Goal: Information Seeking & Learning: Learn about a topic

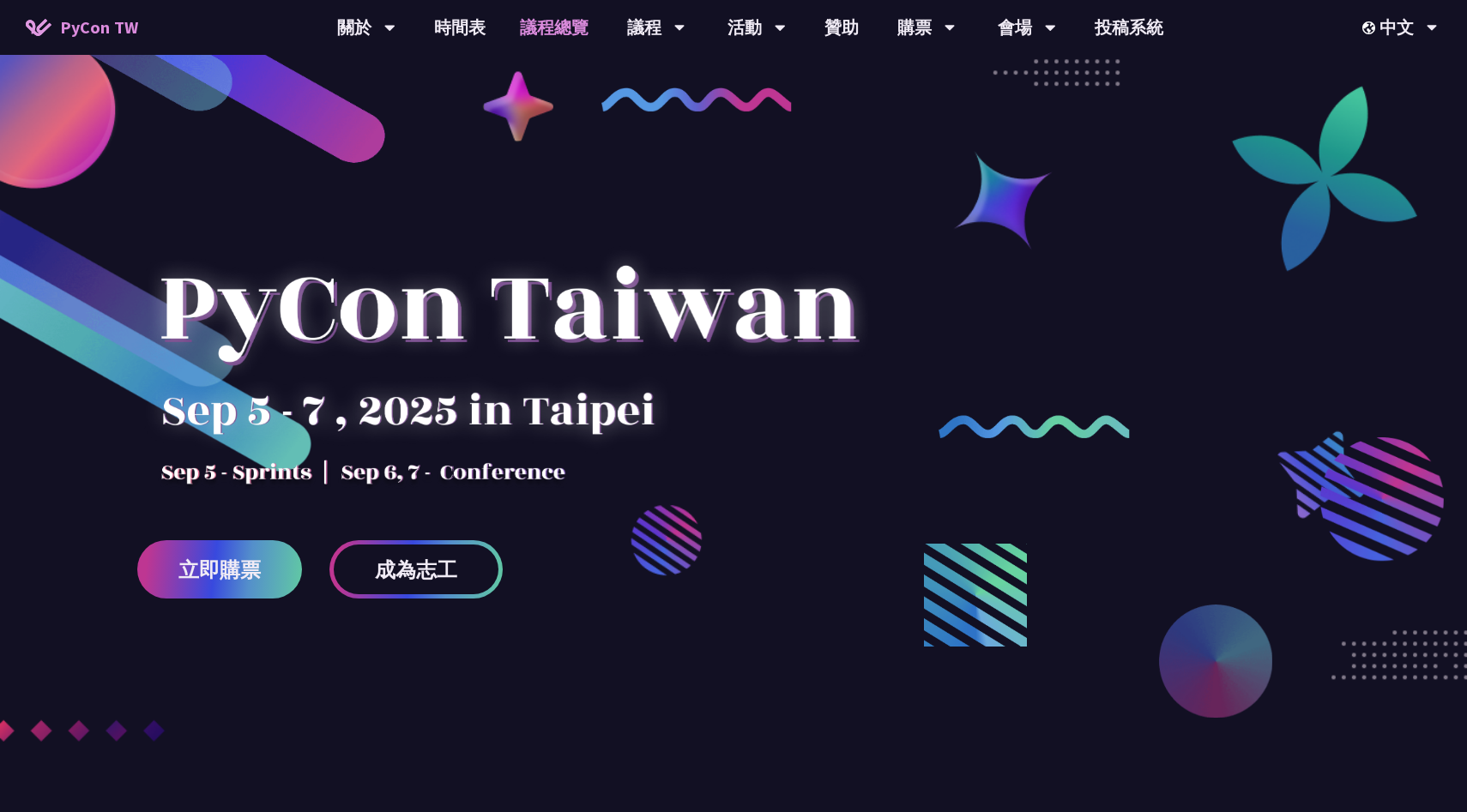
click at [547, 19] on link "議程總覽" at bounding box center [554, 27] width 103 height 55
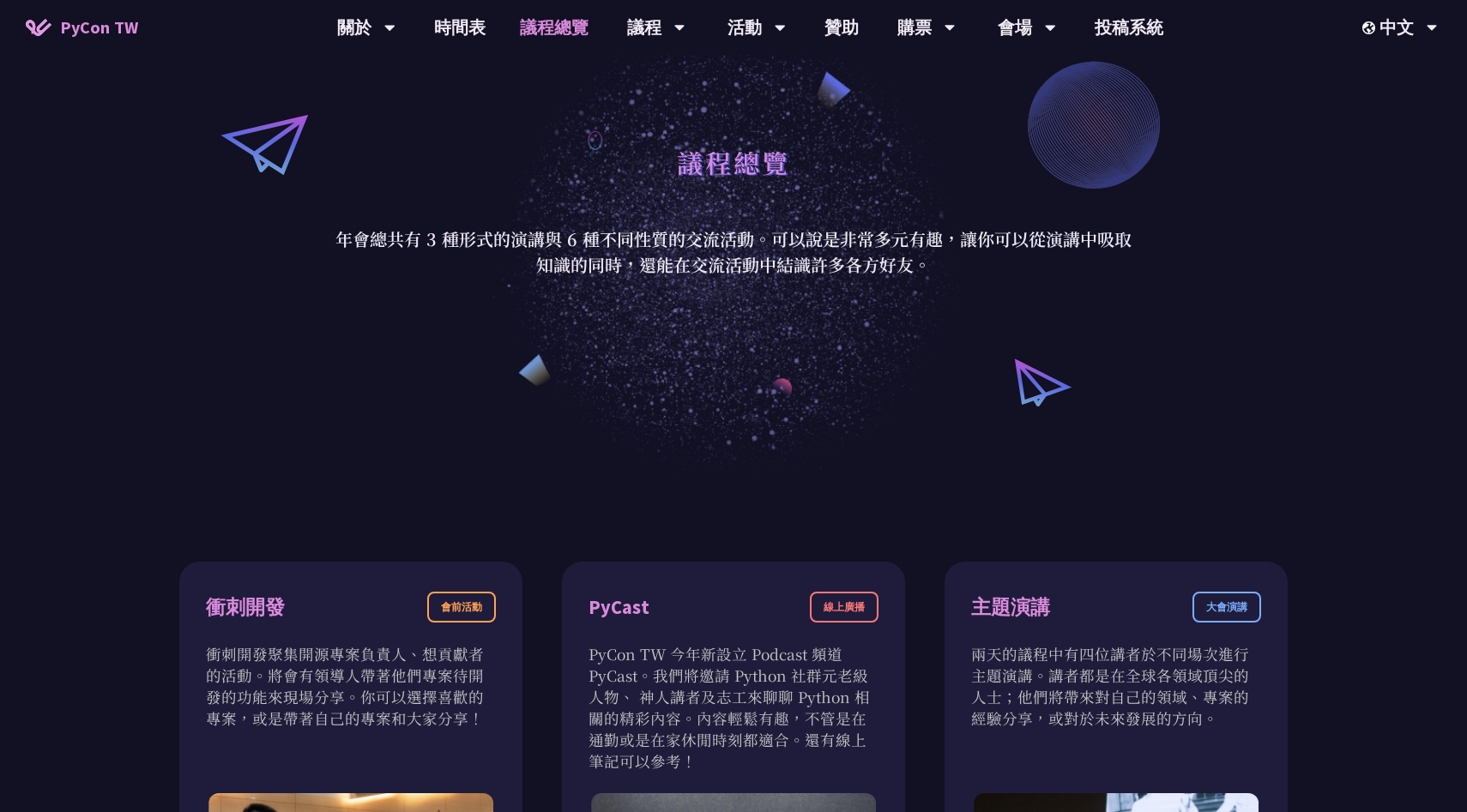
scroll to position [194, 0]
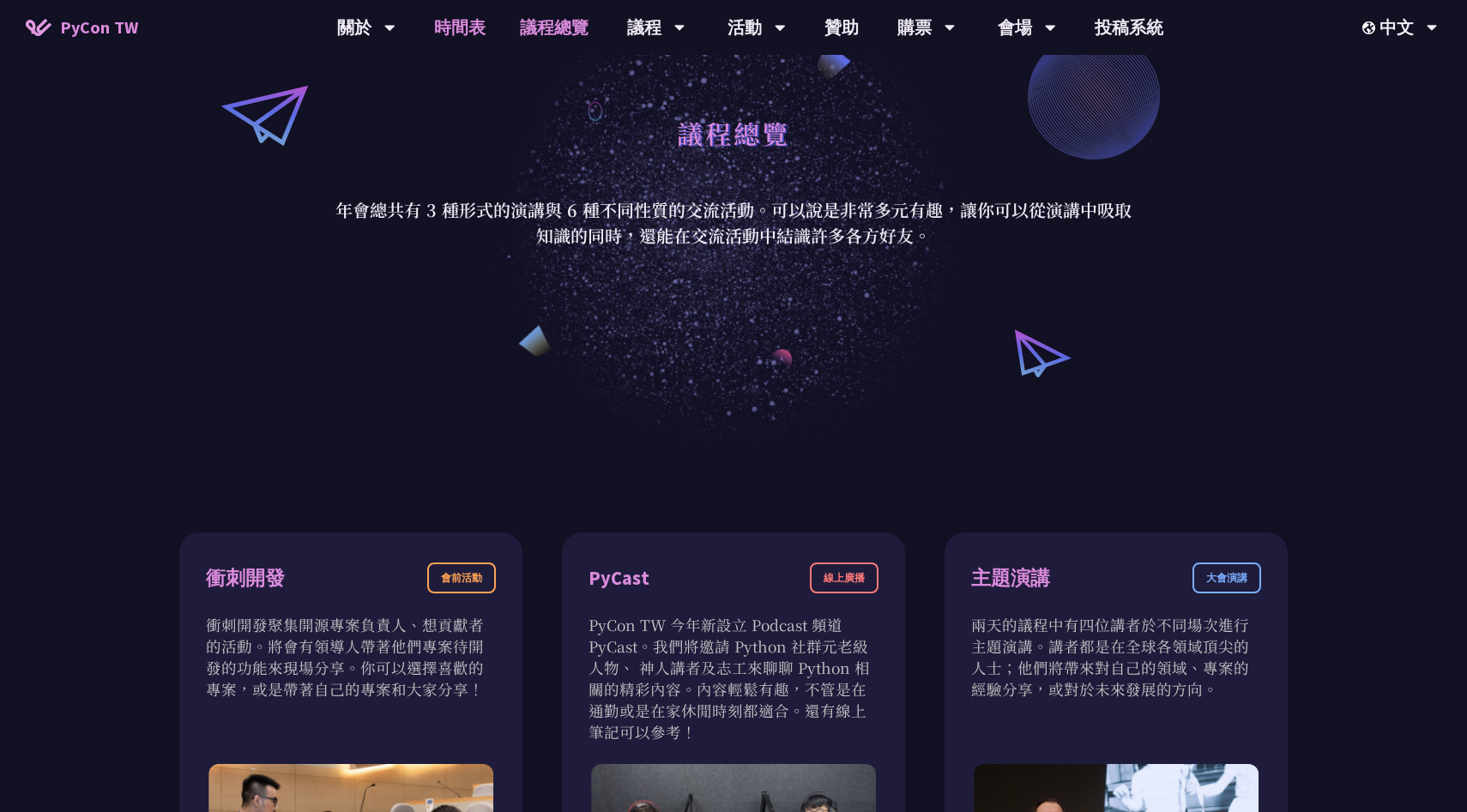
click at [457, 24] on link "時間表" at bounding box center [460, 27] width 86 height 55
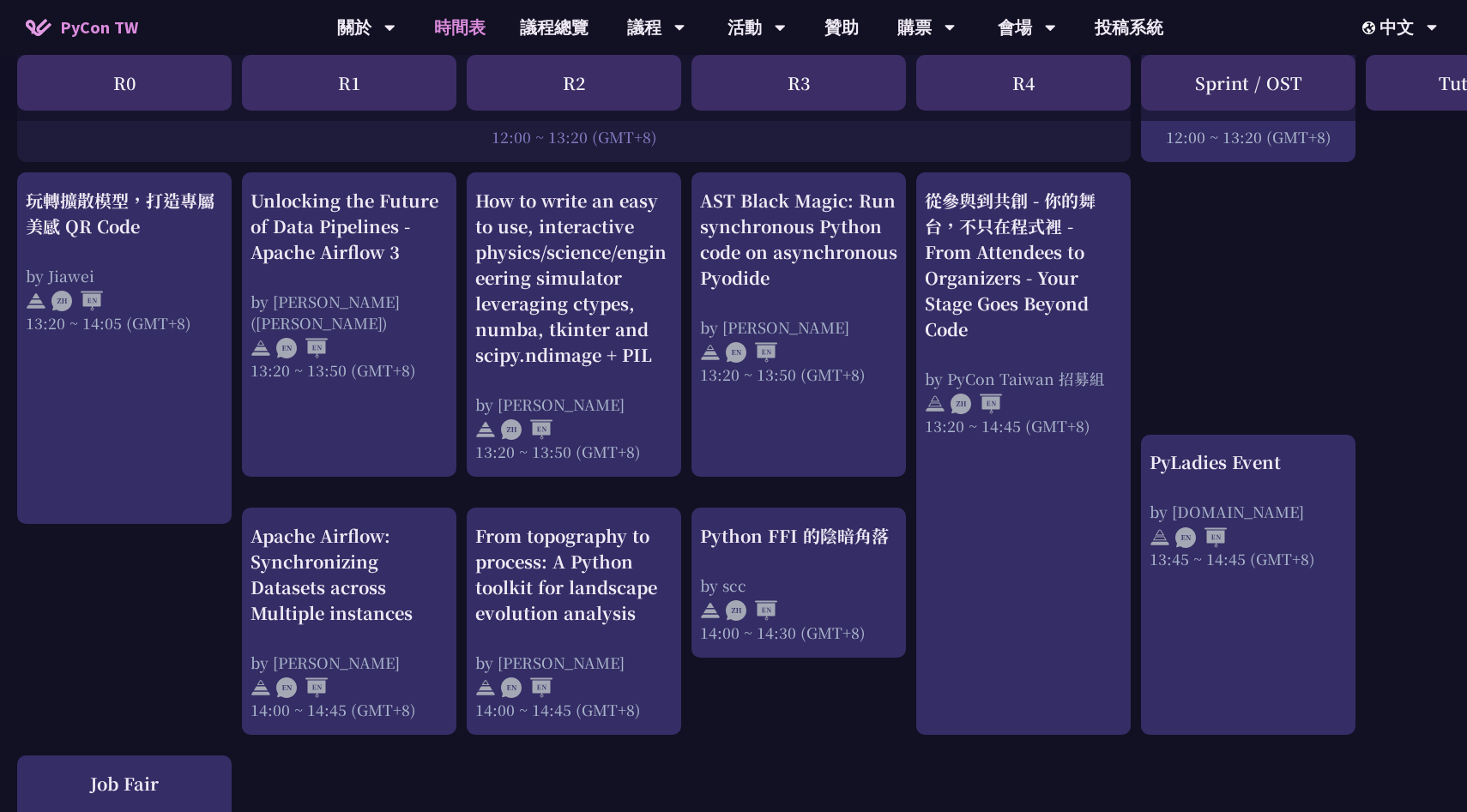
scroll to position [1404, 0]
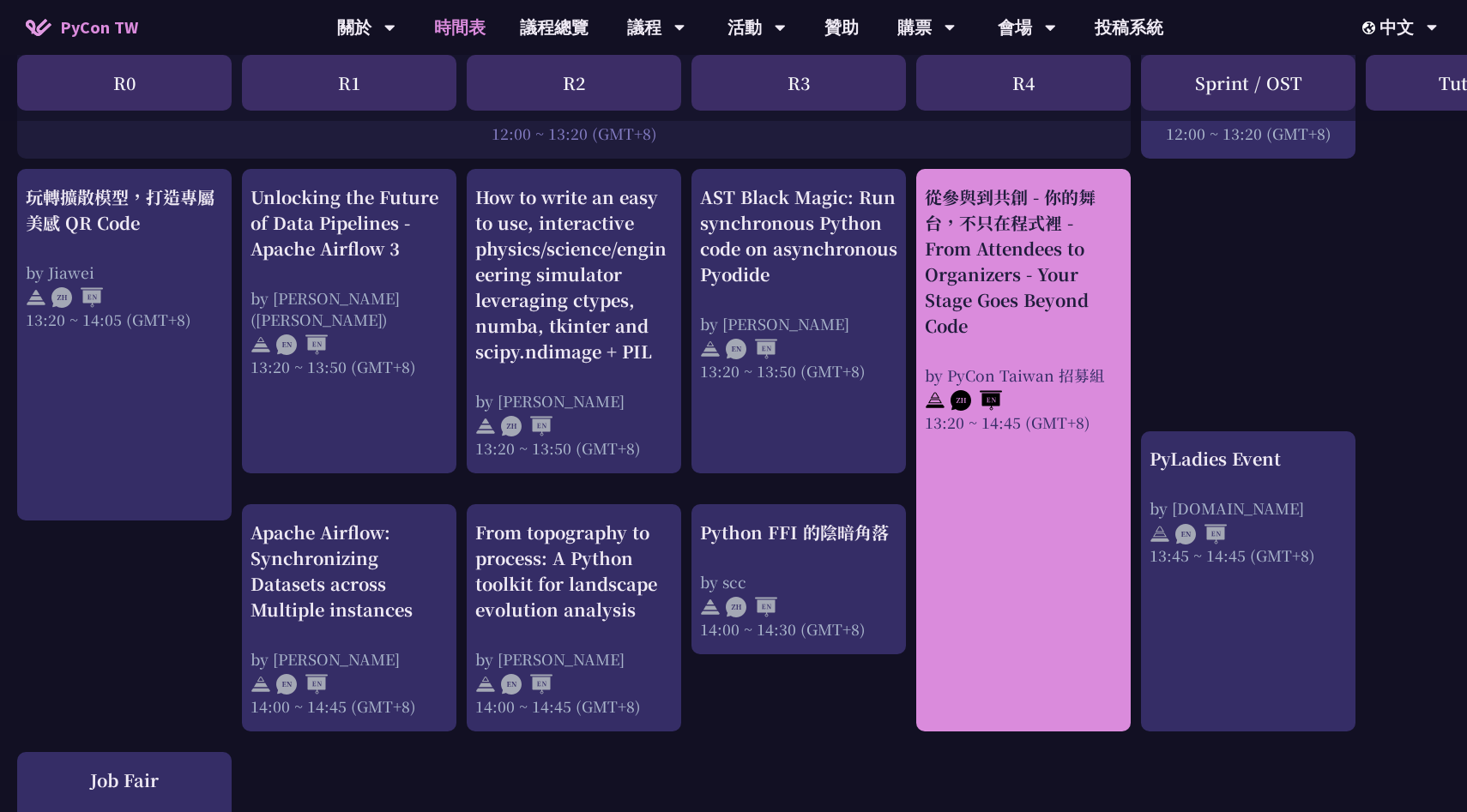
click at [1038, 322] on div "從參與到共創 - 你的舞台，不只在程式裡 - From Attendees to Organizers - Your Stage Goes Beyond Co…" at bounding box center [1024, 261] width 198 height 155
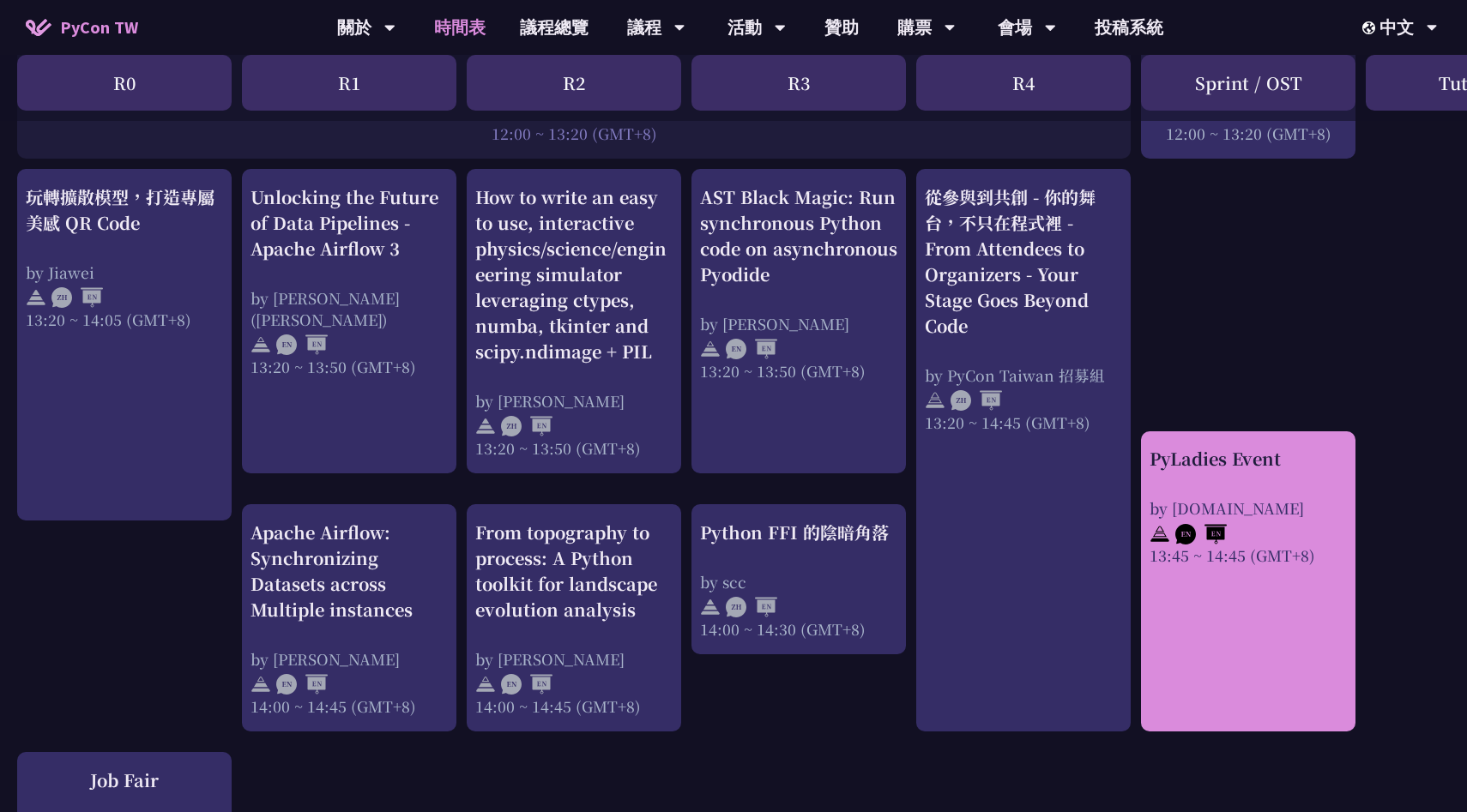
click at [1179, 483] on div "PyLadies Event by [DOMAIN_NAME] 13:45 ~ 14:45 (GMT+8)" at bounding box center [1248, 505] width 198 height 120
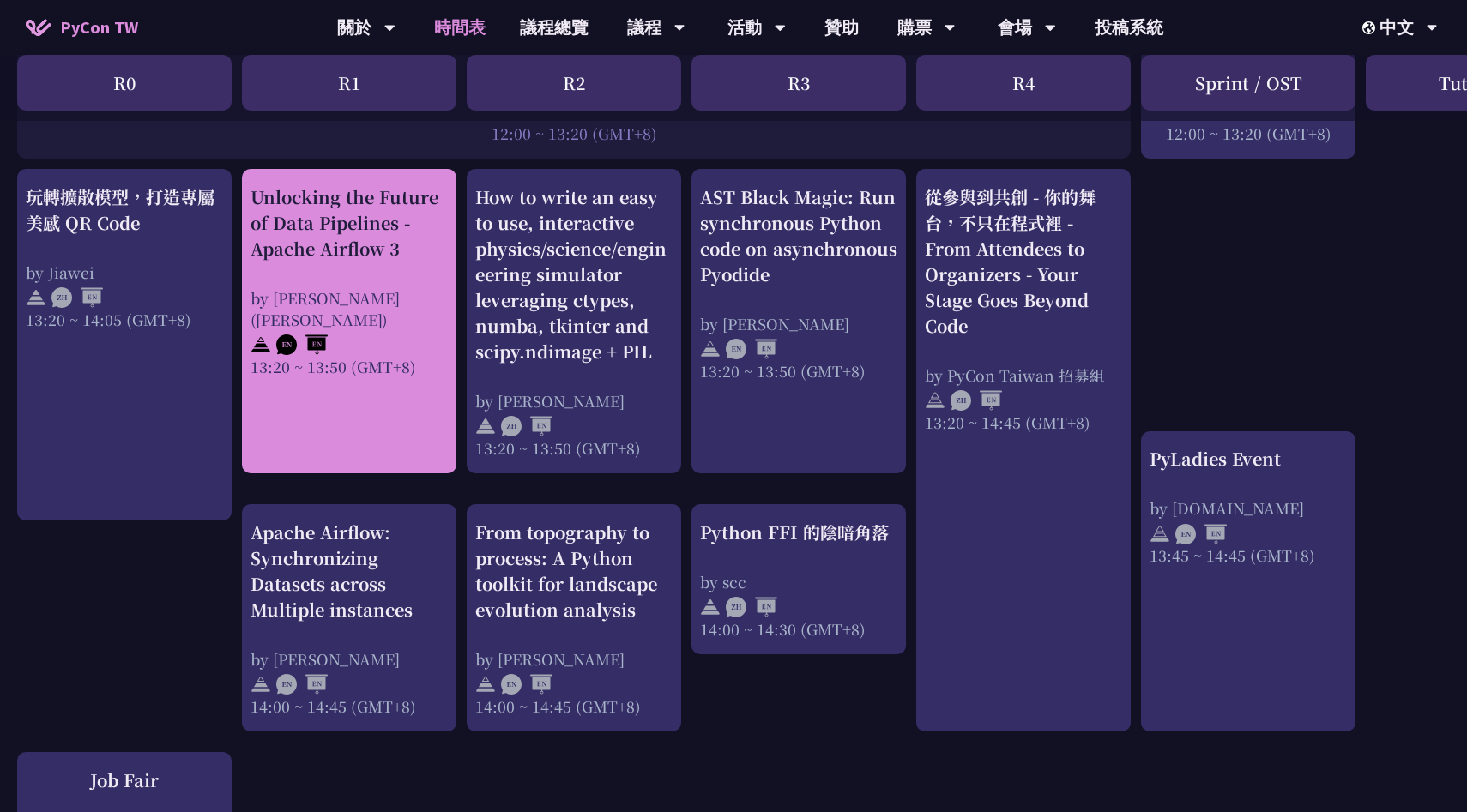
click at [374, 406] on link "Unlocking the Future of Data Pipelines - Apache Airflow 3 by [PERSON_NAME] ([PE…" at bounding box center [350, 322] width 198 height 274
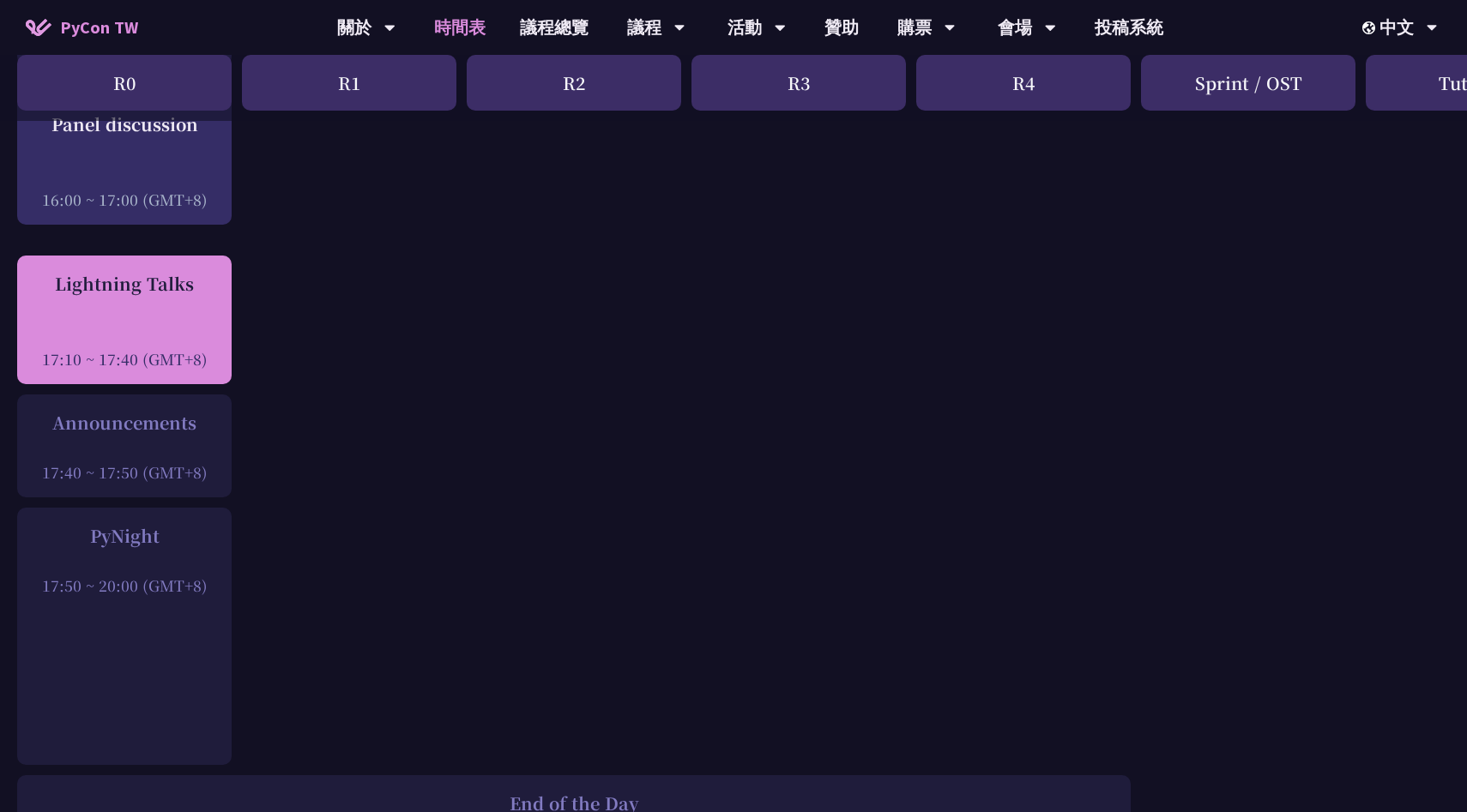
scroll to position [2223, 0]
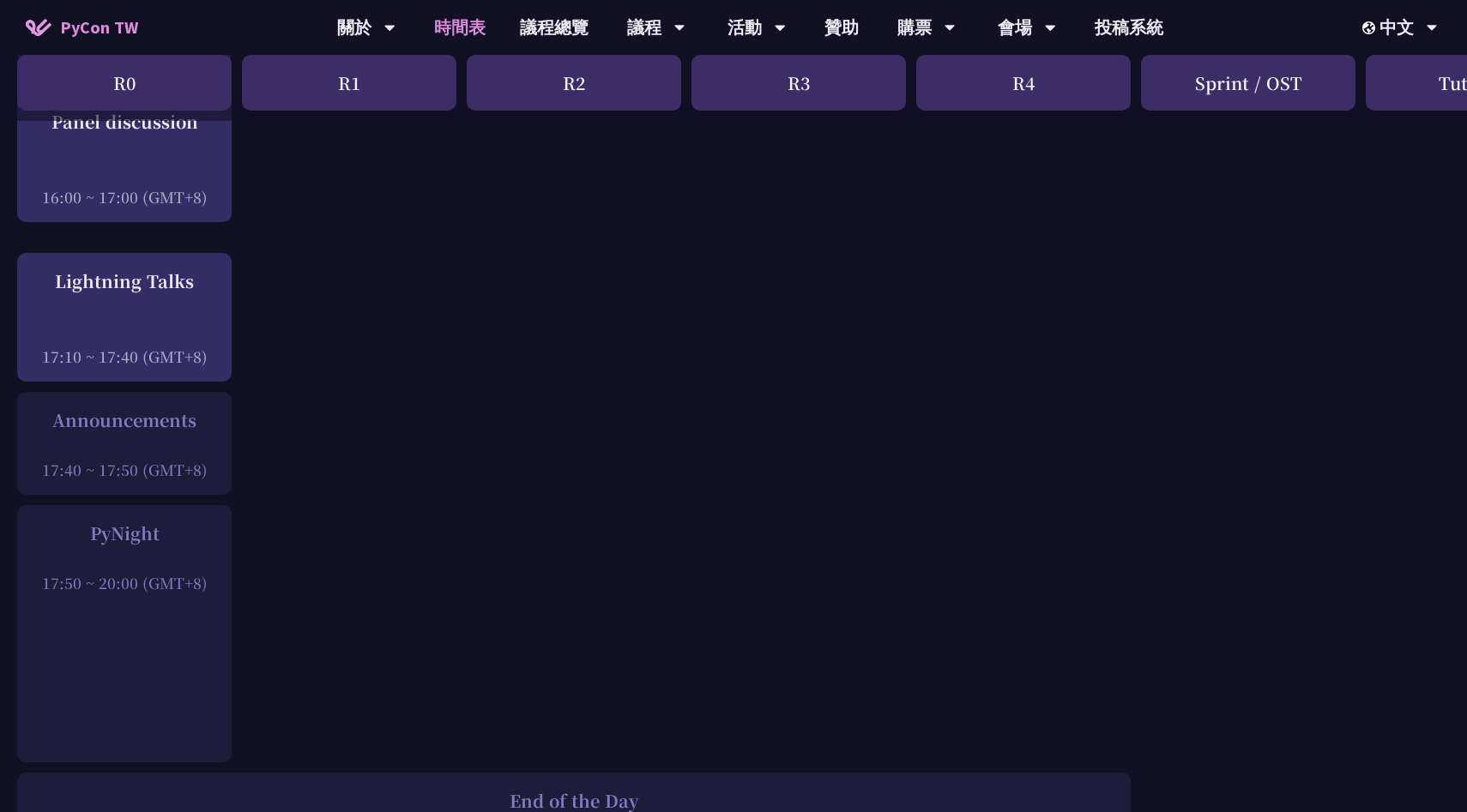
click at [150, 434] on div "Announcements" at bounding box center [124, 420] width 198 height 25
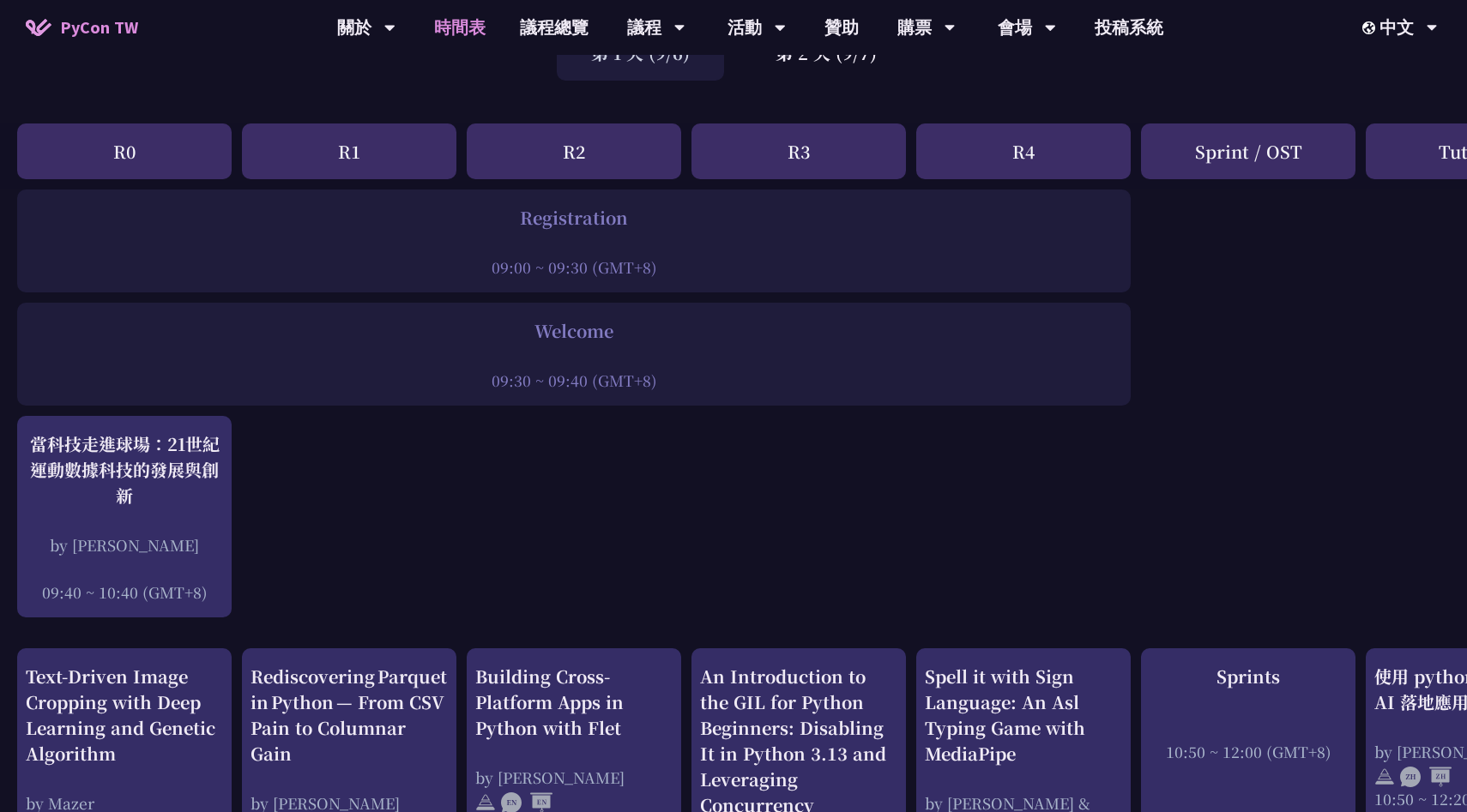
scroll to position [0, 0]
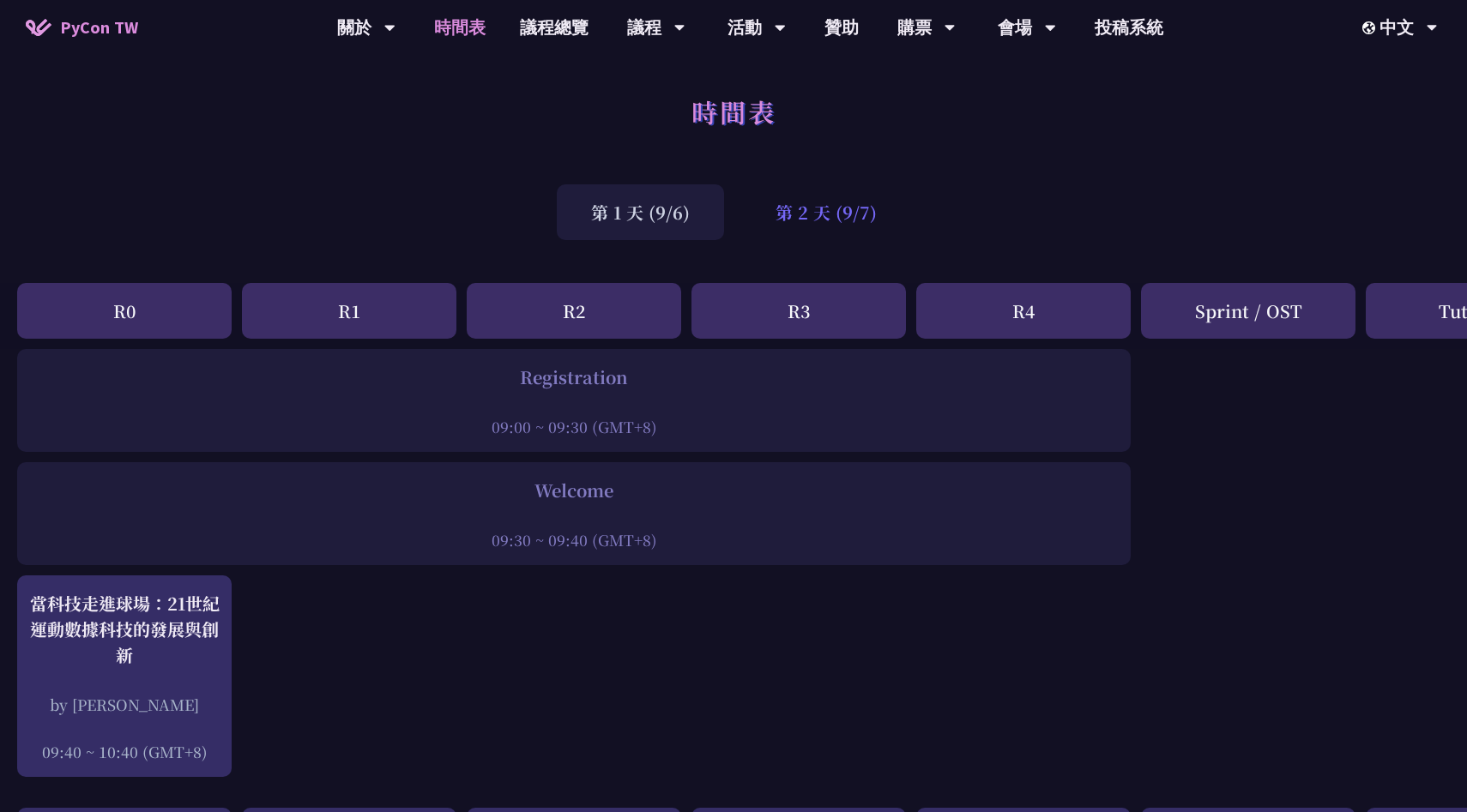
click at [790, 217] on div "第 2 天 (9/7)" at bounding box center [826, 212] width 170 height 56
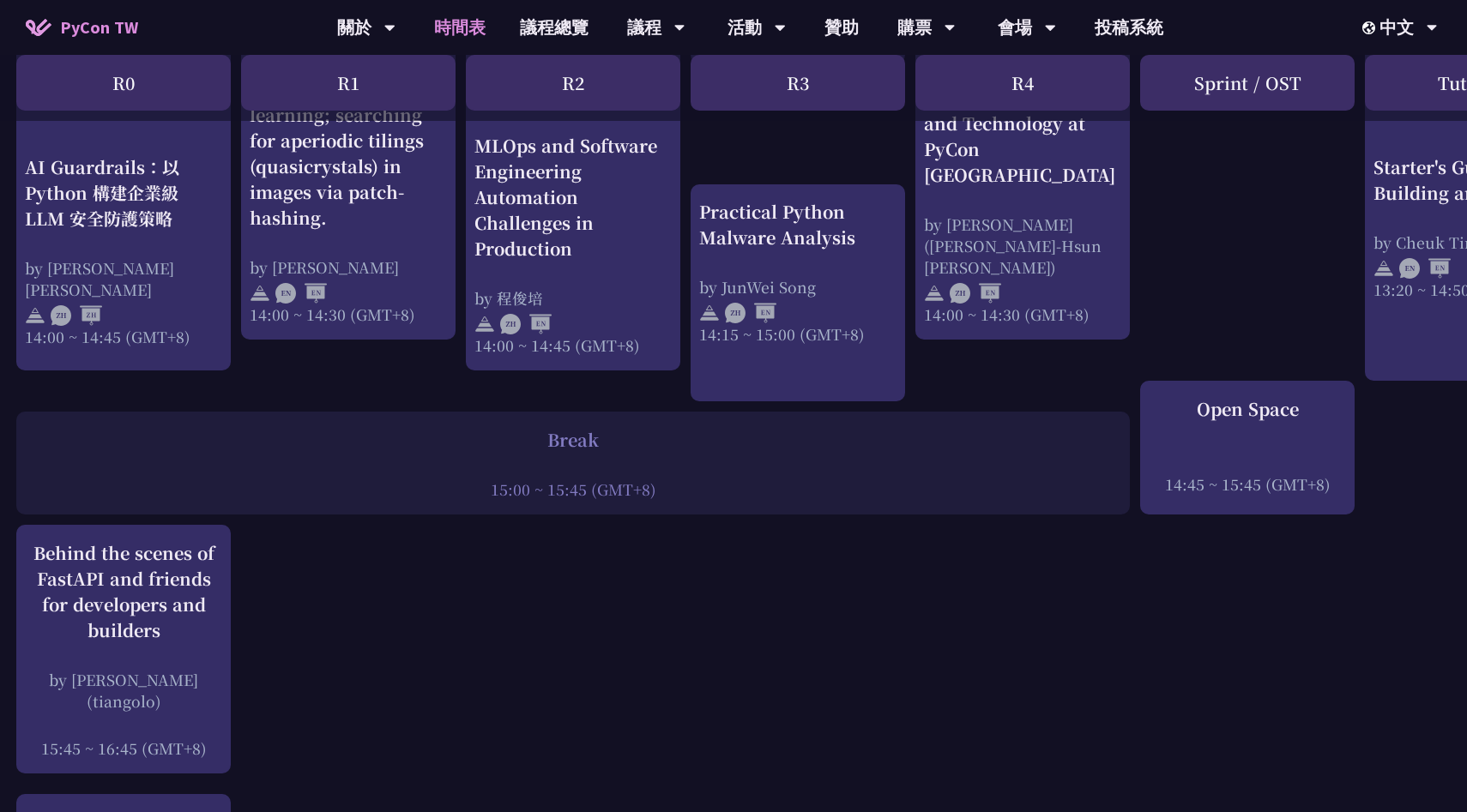
scroll to position [1739, 1]
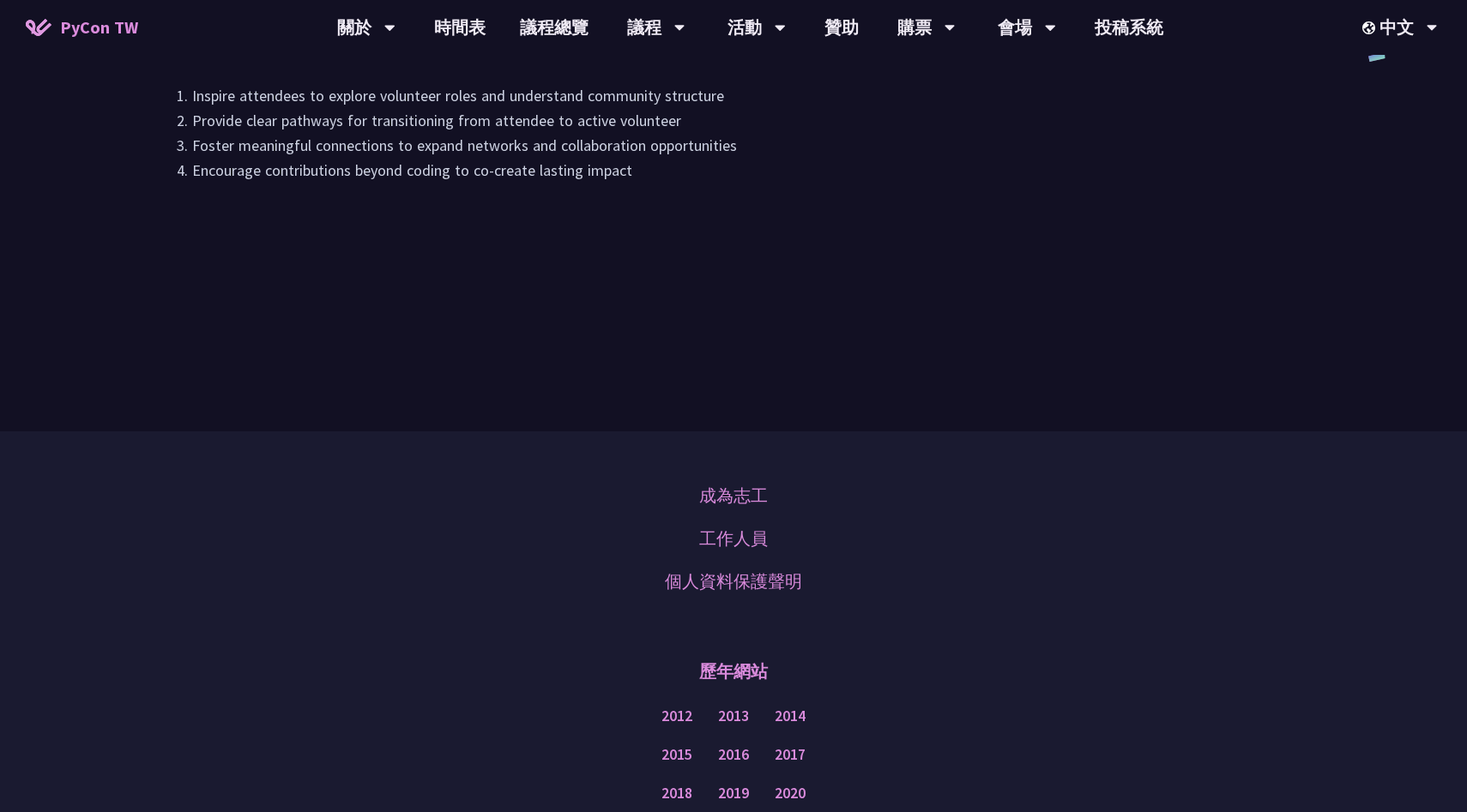
scroll to position [977, 0]
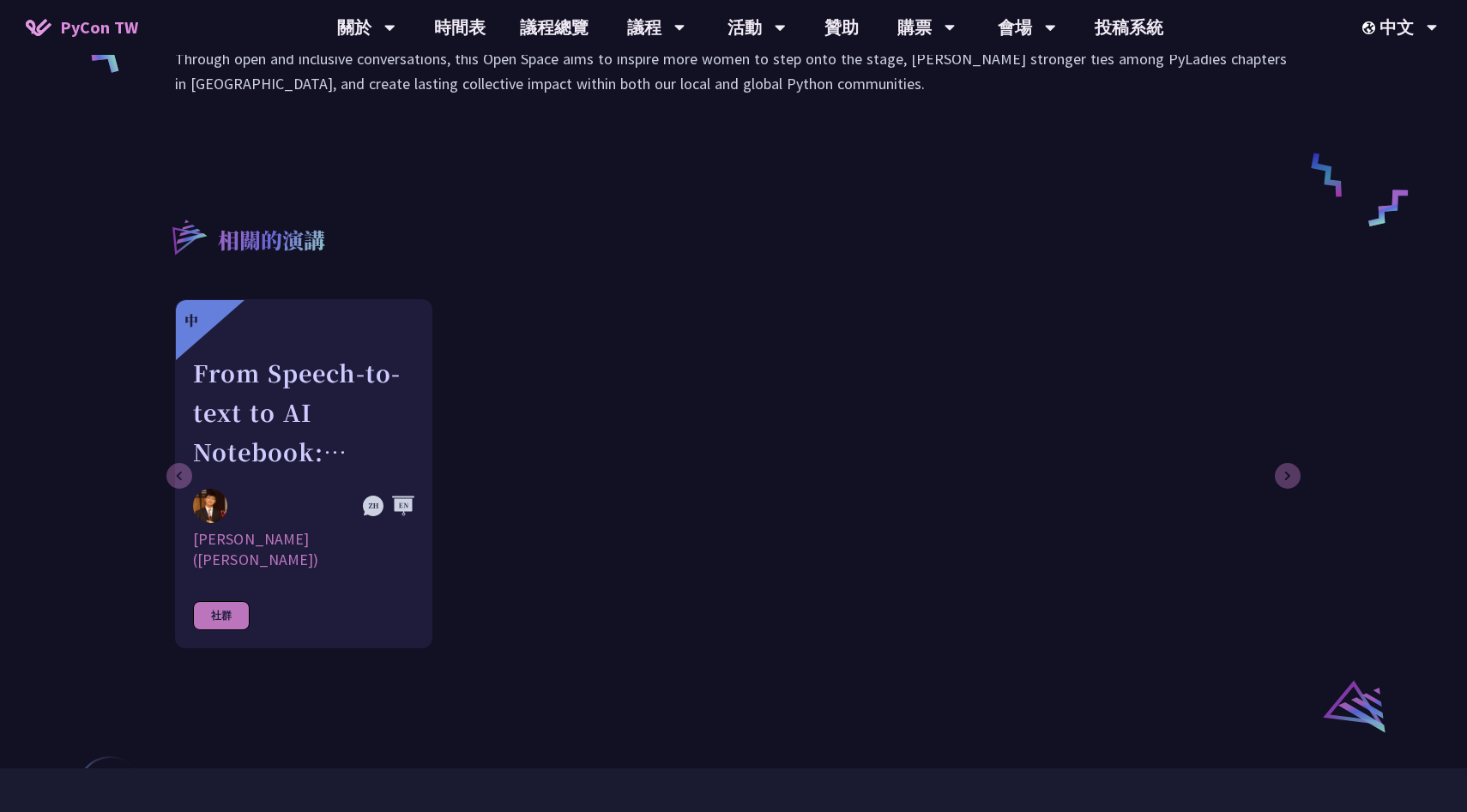
scroll to position [850, 0]
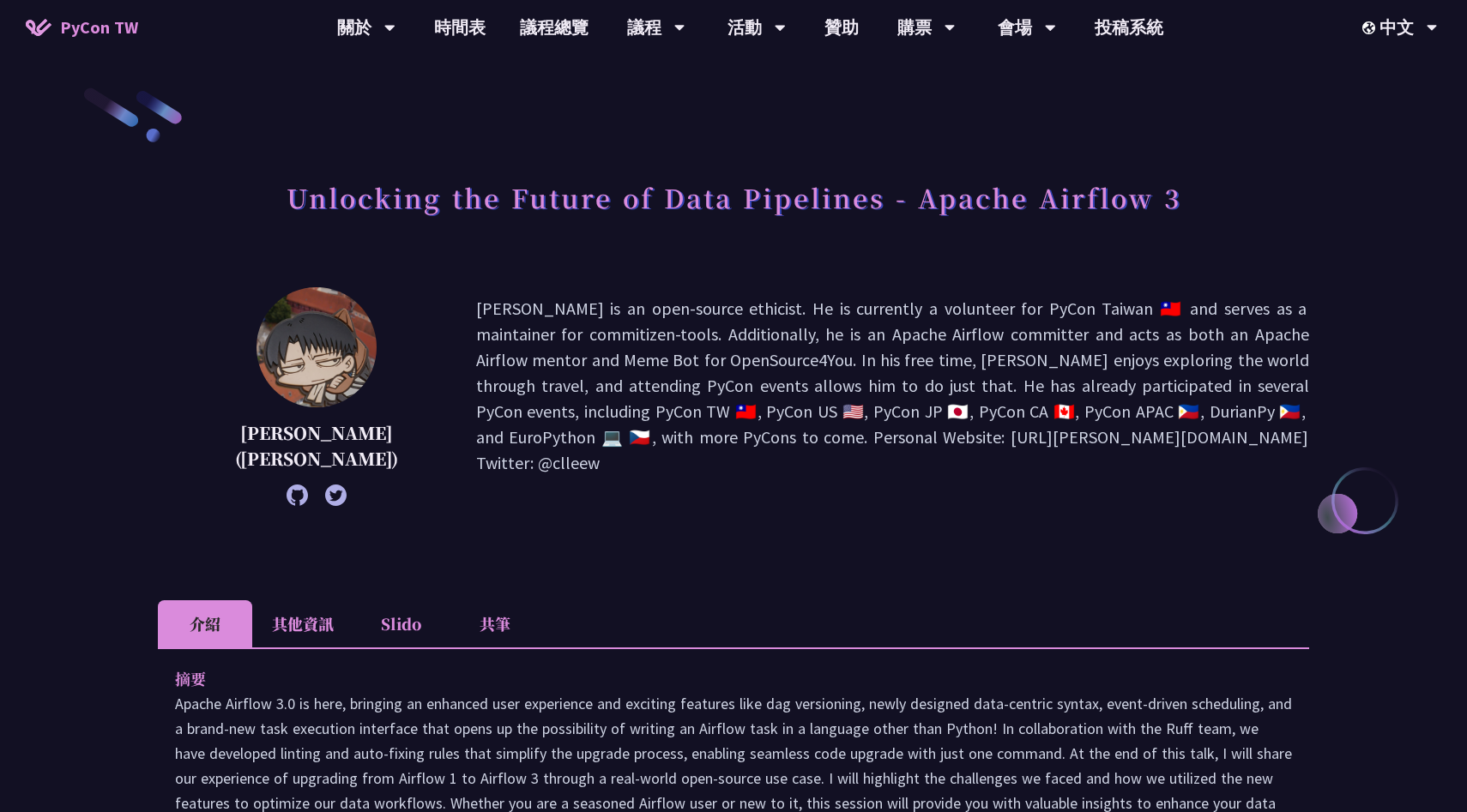
click at [287, 489] on icon at bounding box center [297, 495] width 22 height 22
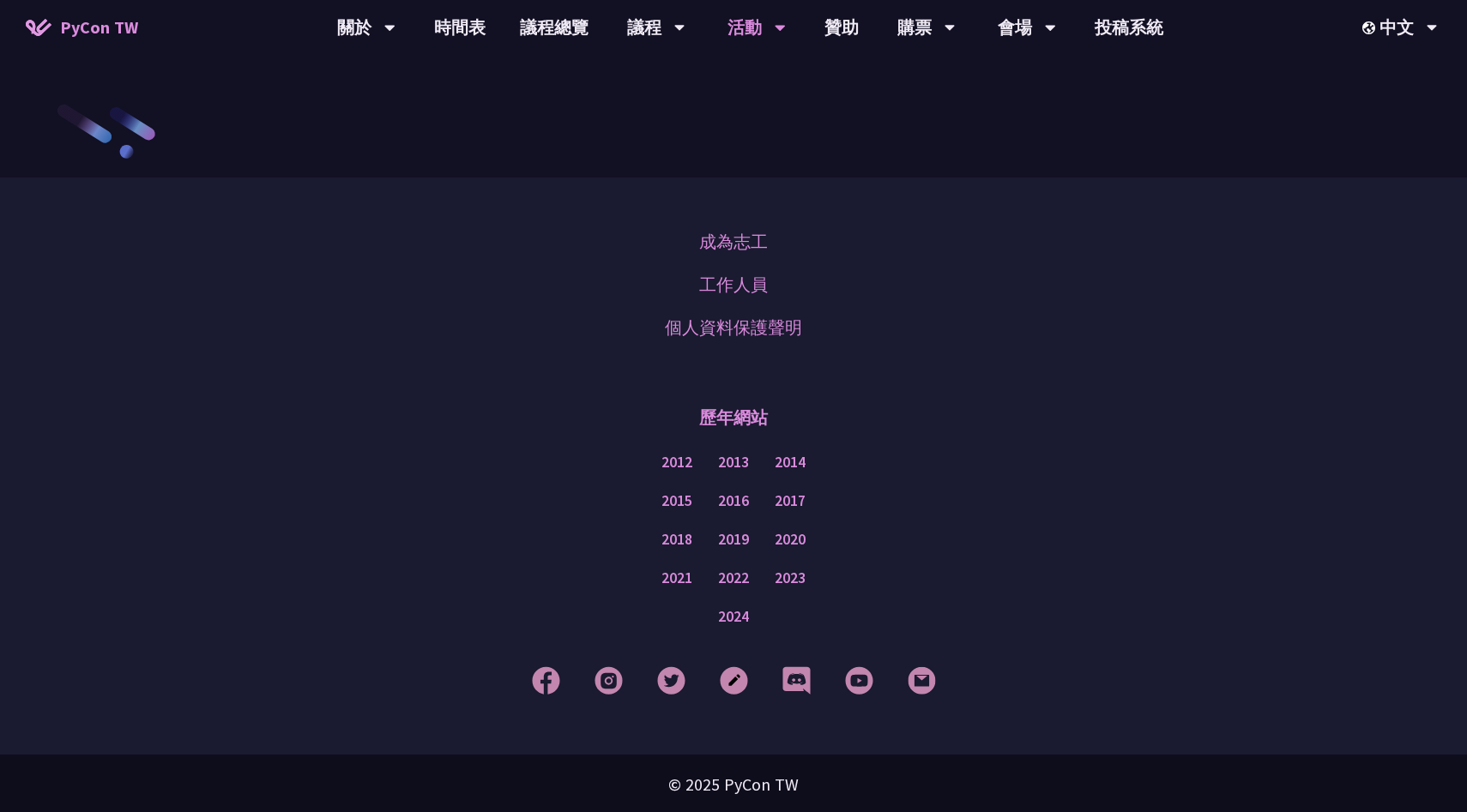
scroll to position [2194, 0]
